Goal: Check status: Check status

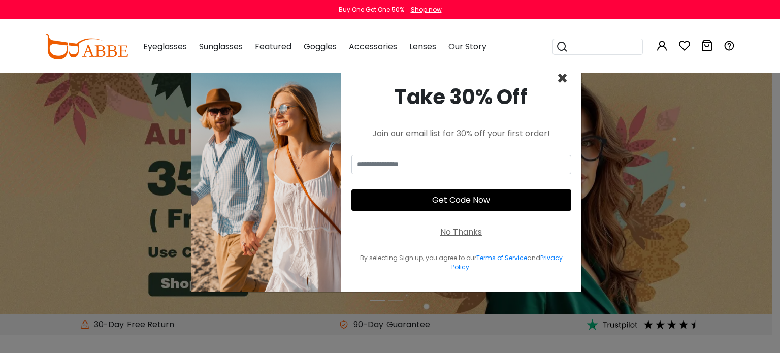
click at [560, 77] on span "×" at bounding box center [563, 79] width 12 height 26
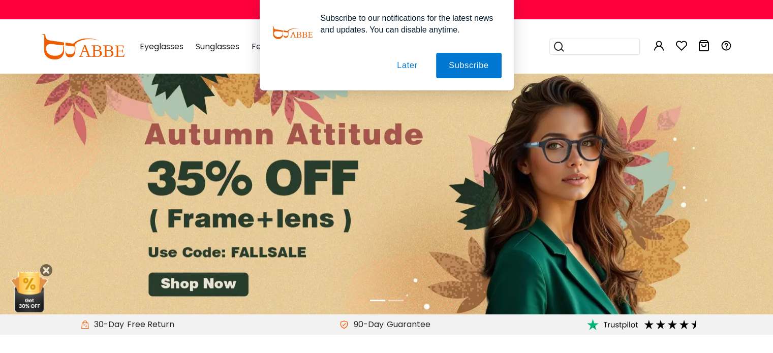
click at [656, 42] on div "Subscribe to our notifications for the latest news and updates. You can disable…" at bounding box center [386, 45] width 773 height 90
click at [404, 71] on button "Later" at bounding box center [407, 65] width 46 height 25
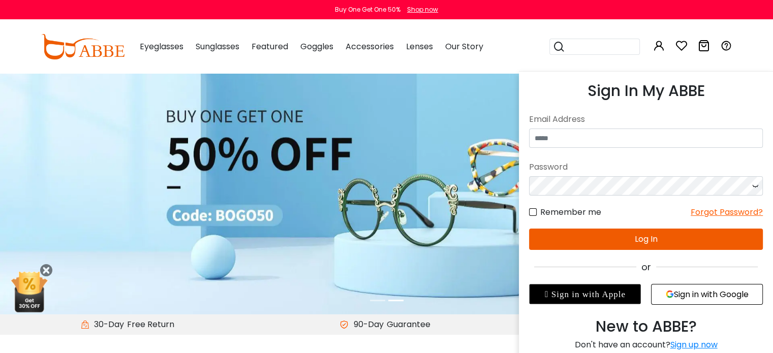
click at [699, 298] on button "Sign in with Google" at bounding box center [707, 294] width 112 height 21
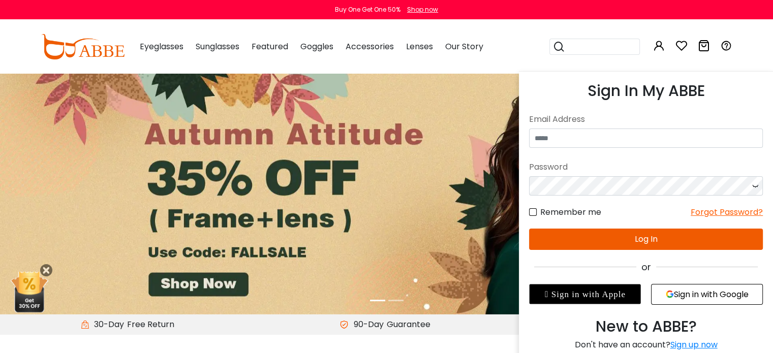
click at [697, 294] on button "Sign in with Google" at bounding box center [707, 294] width 112 height 21
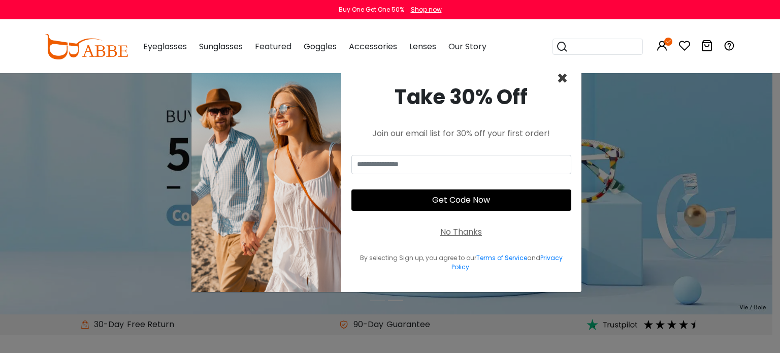
click at [562, 77] on span "×" at bounding box center [563, 79] width 12 height 26
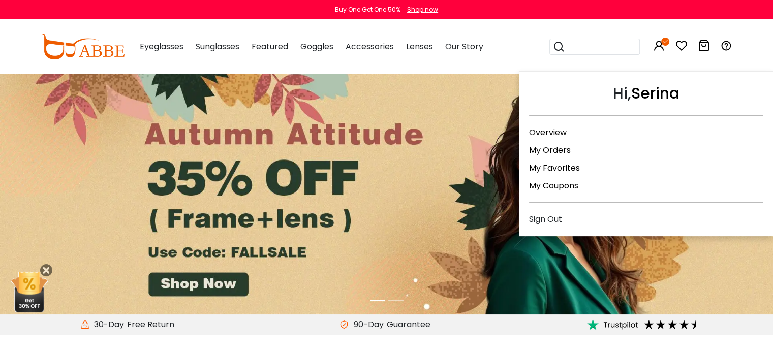
click at [562, 152] on link "My Orders" at bounding box center [550, 150] width 42 height 12
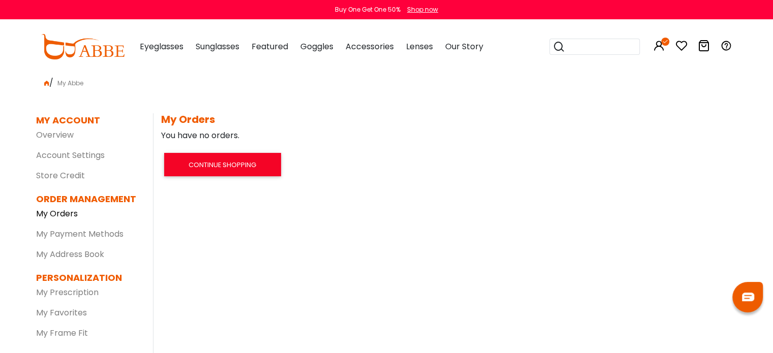
click at [63, 213] on link "My Orders" at bounding box center [57, 214] width 42 height 12
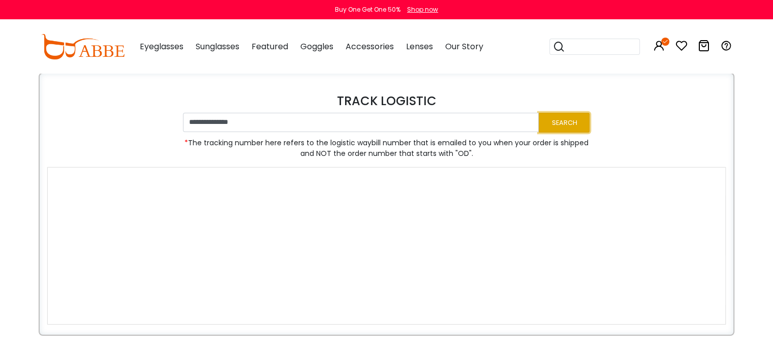
click at [576, 127] on button "Search" at bounding box center [563, 123] width 51 height 20
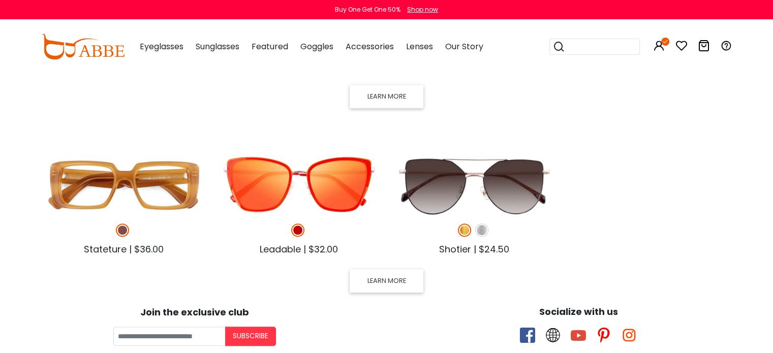
scroll to position [539, 0]
